Goal: Book appointment/travel/reservation

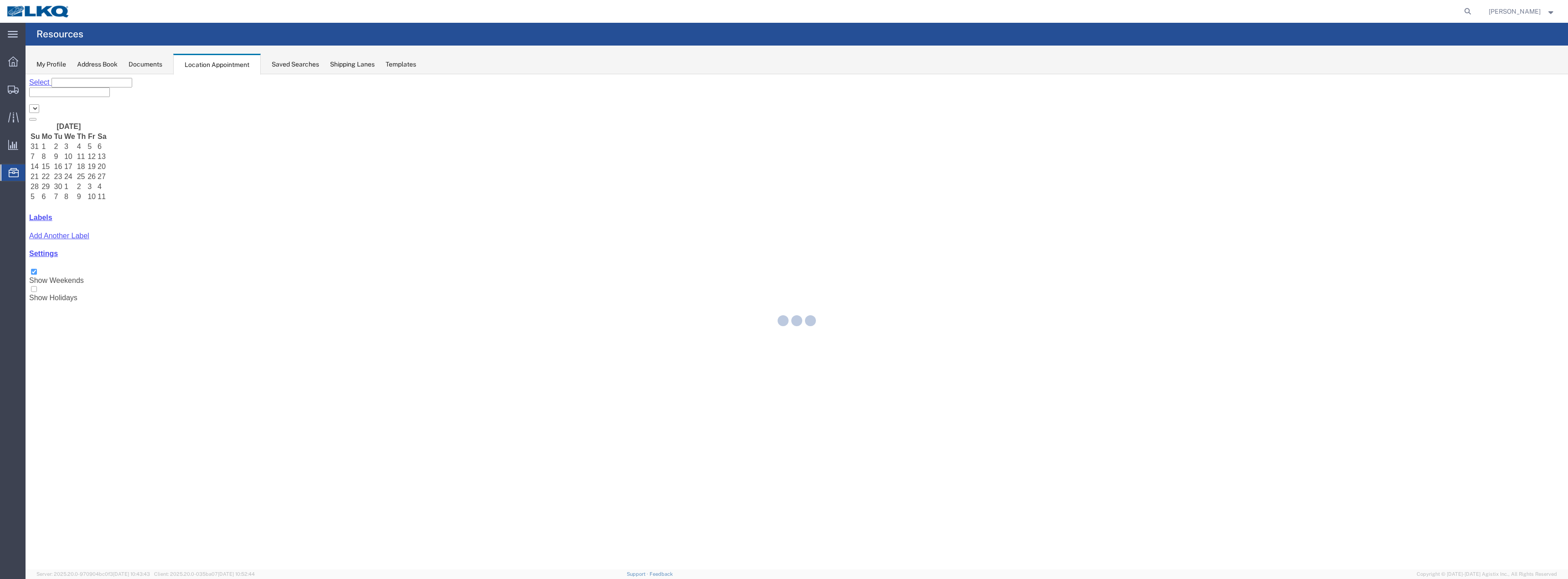
select select "28018"
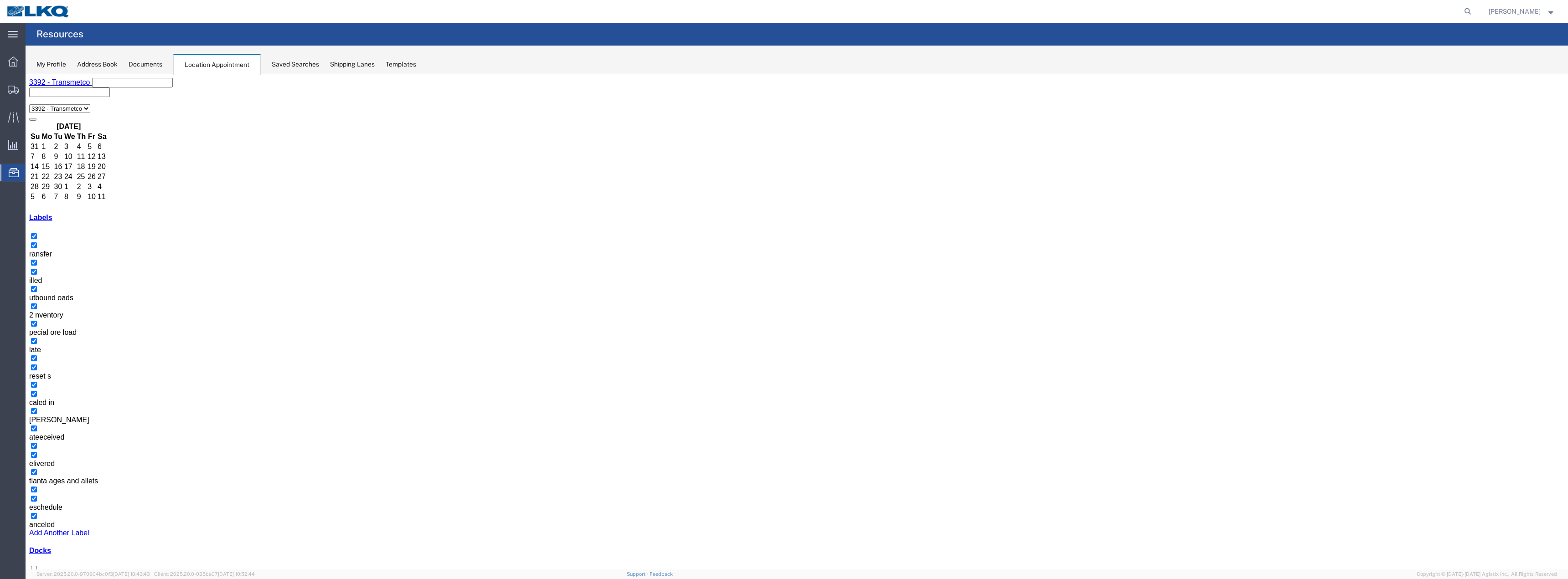
click at [44, 579] on button "button" at bounding box center [40, 586] width 8 height 3
click at [40, 579] on icon "button" at bounding box center [40, 586] width 0 height 0
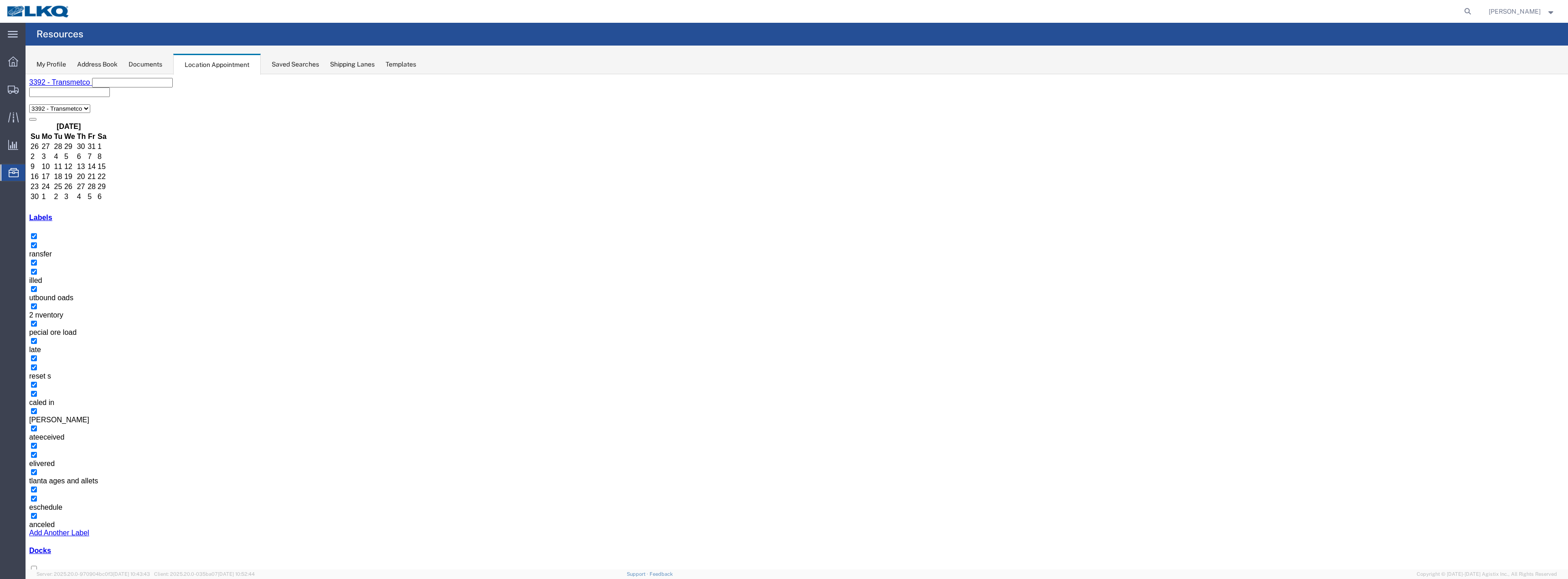
drag, startPoint x: 292, startPoint y: 354, endPoint x: 616, endPoint y: 362, distance: 324.1
select select "1"
select select
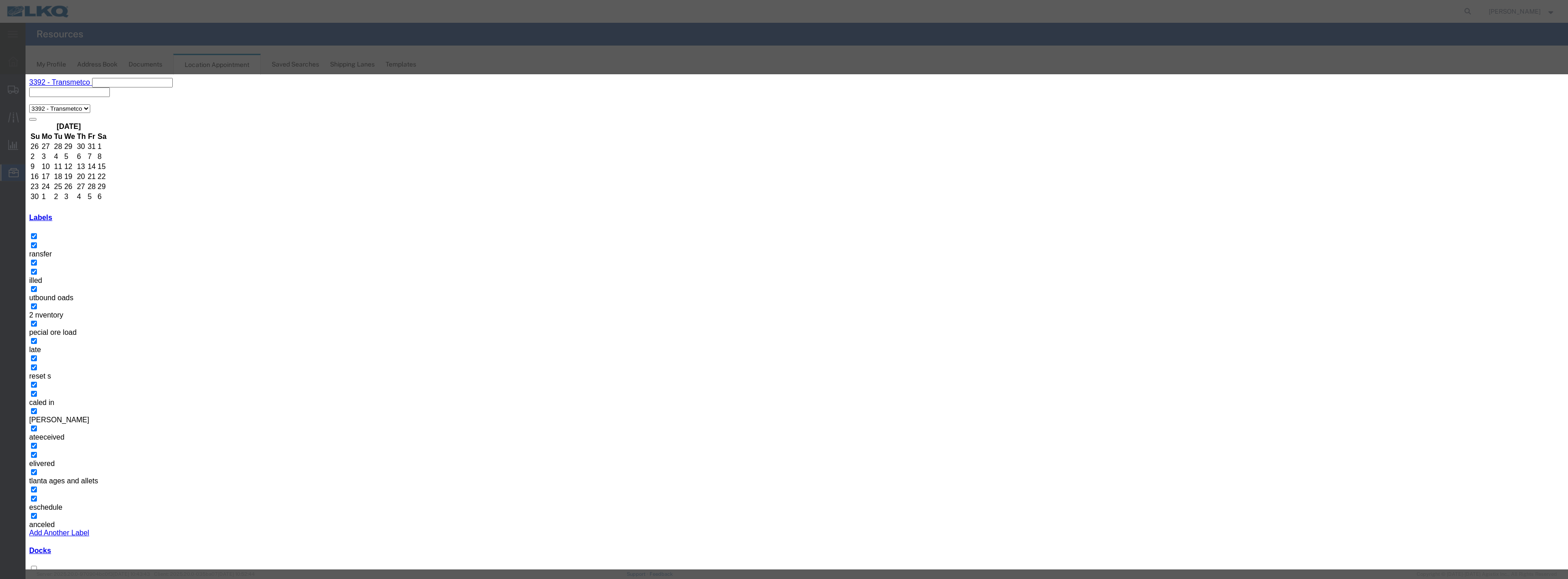
type input "Closed for inbound material, Inventory week"
select select "160"
drag, startPoint x: 830, startPoint y: 166, endPoint x: 825, endPoint y: 166, distance: 5.0
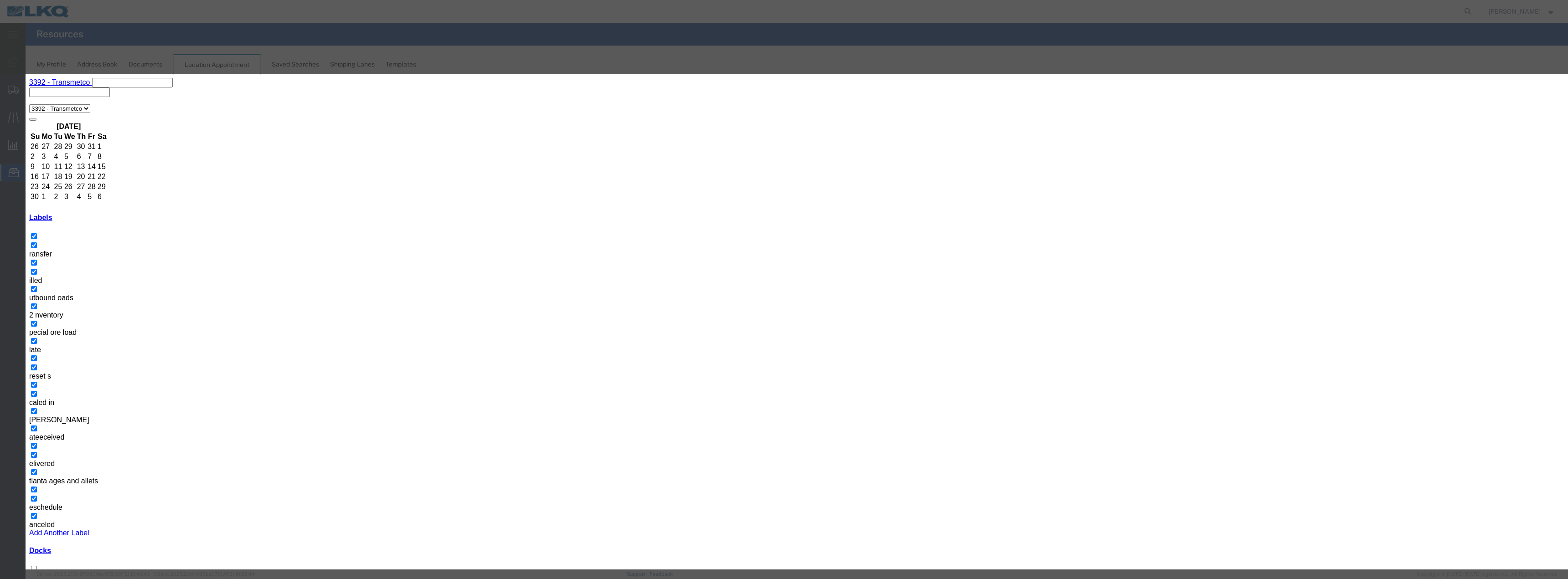
type input "7:00 a"
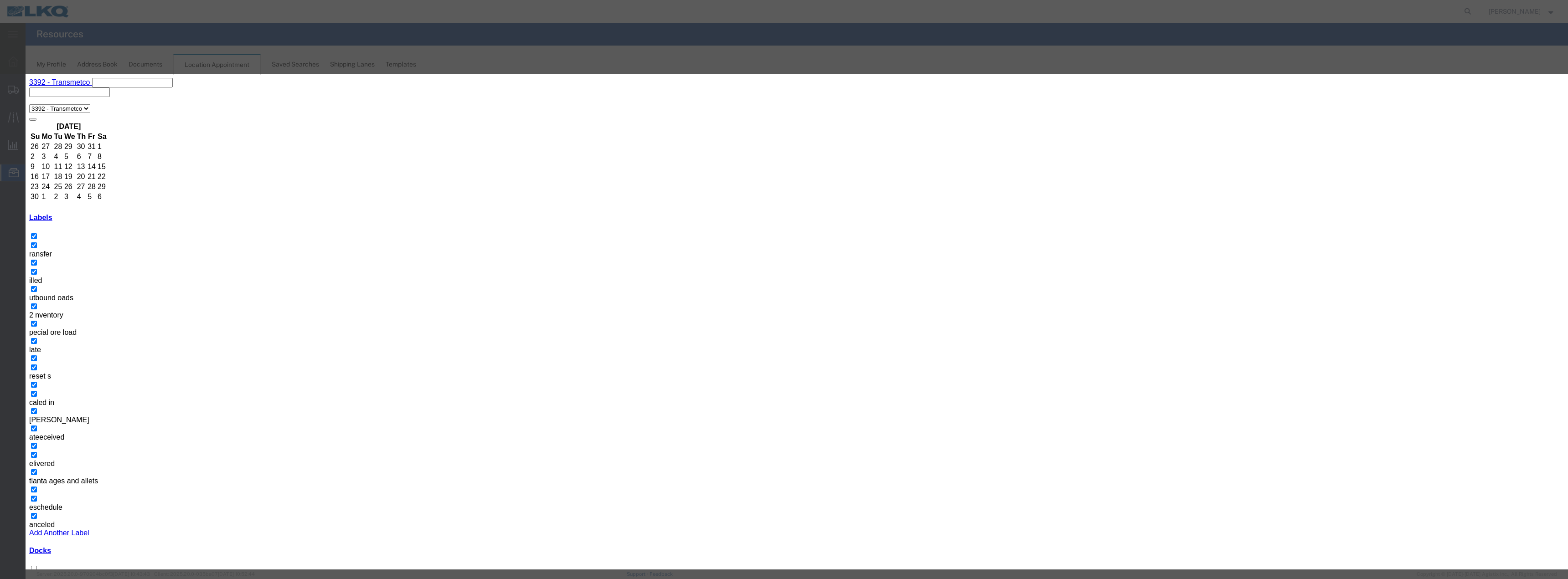
type input "8:00 pm"
